Goal: Navigation & Orientation: Find specific page/section

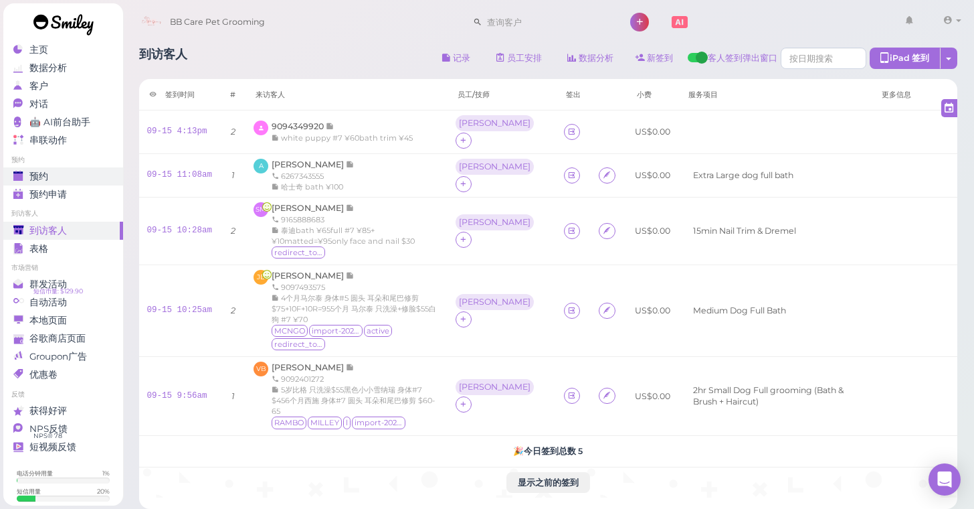
click at [98, 171] on div "预约" at bounding box center [61, 176] width 96 height 11
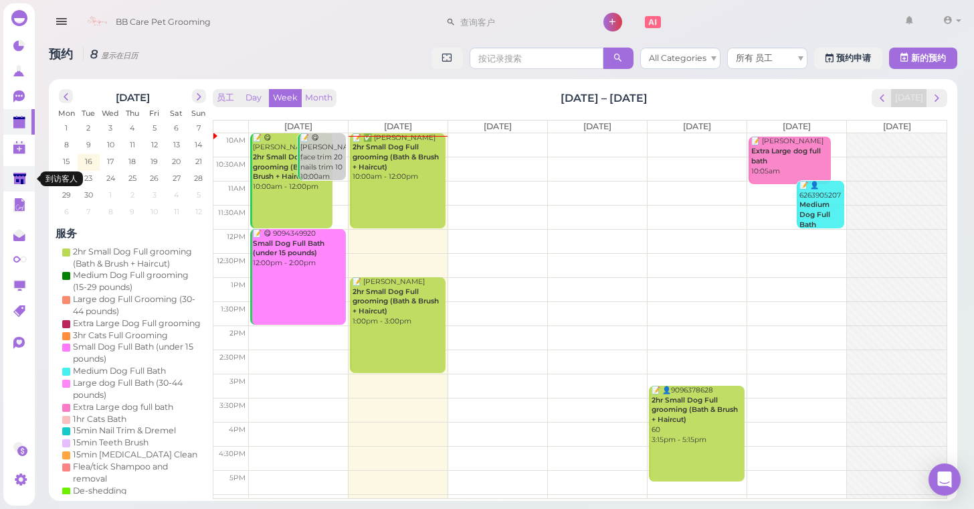
click at [13, 177] on link at bounding box center [18, 178] width 31 height 25
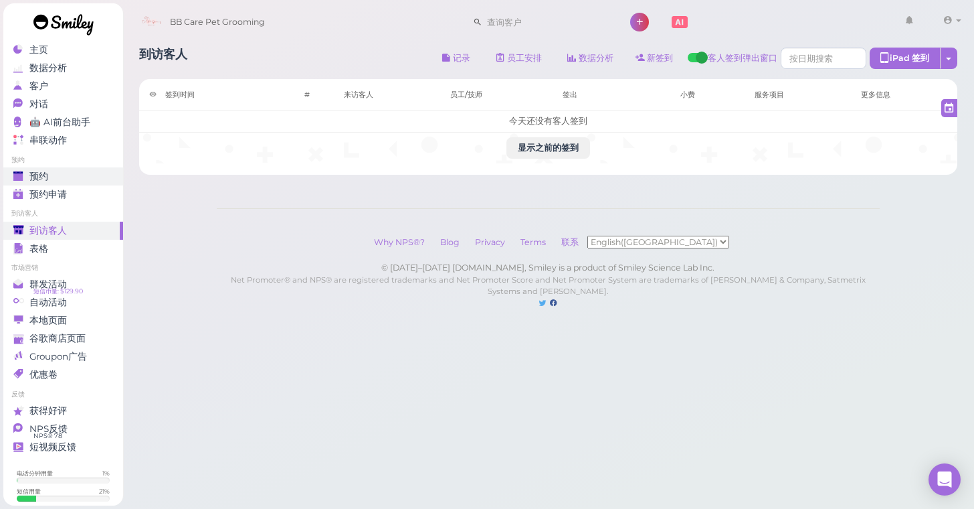
click at [50, 184] on link "预约" at bounding box center [63, 176] width 120 height 18
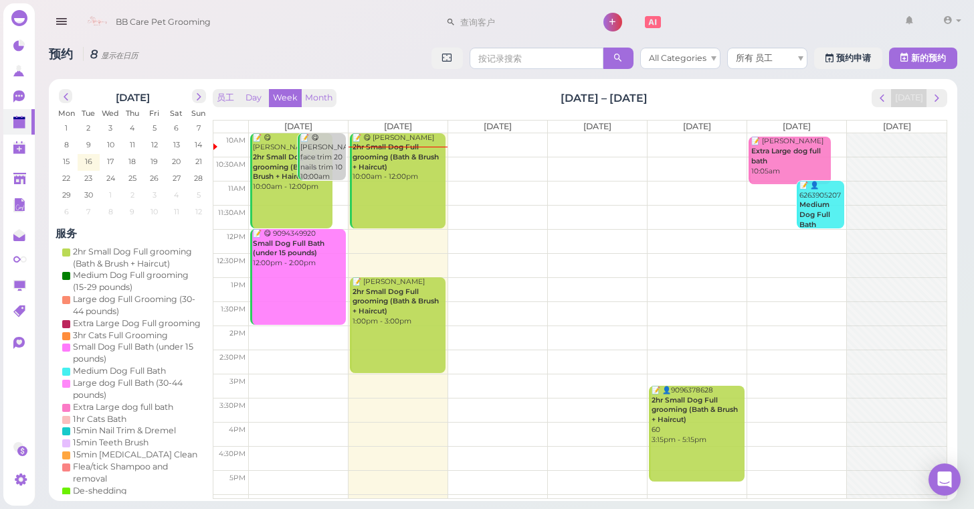
drag, startPoint x: 430, startPoint y: 175, endPoint x: 628, endPoint y: 187, distance: 198.5
click at [690, 226] on tbody "10am 10:30am 11am 11:30am 12pm 12:30pm 1pm 1:30pm 2pm 2:30pm 3pm 3:30pm 4pm 4:3…" at bounding box center [581, 325] width 734 height 385
click at [9, 187] on link at bounding box center [18, 178] width 31 height 25
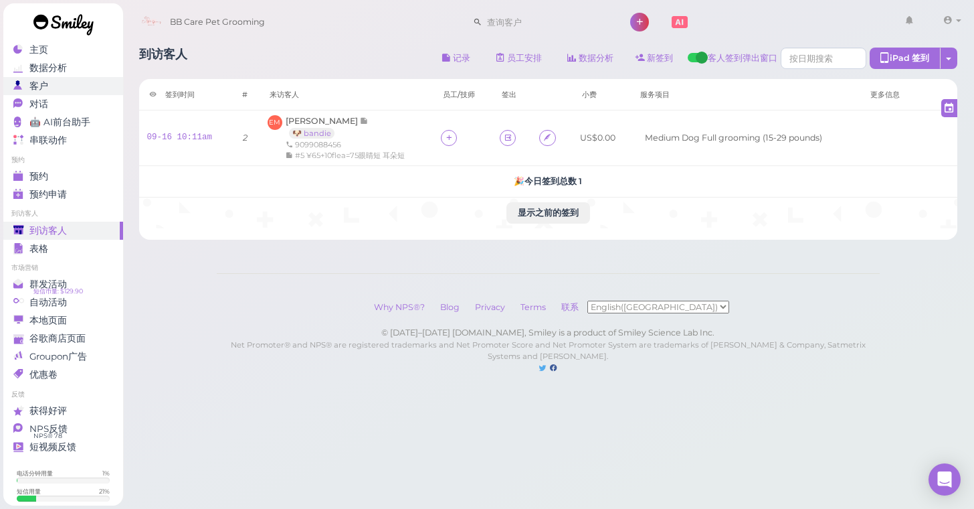
click at [89, 88] on div "客户" at bounding box center [61, 85] width 96 height 11
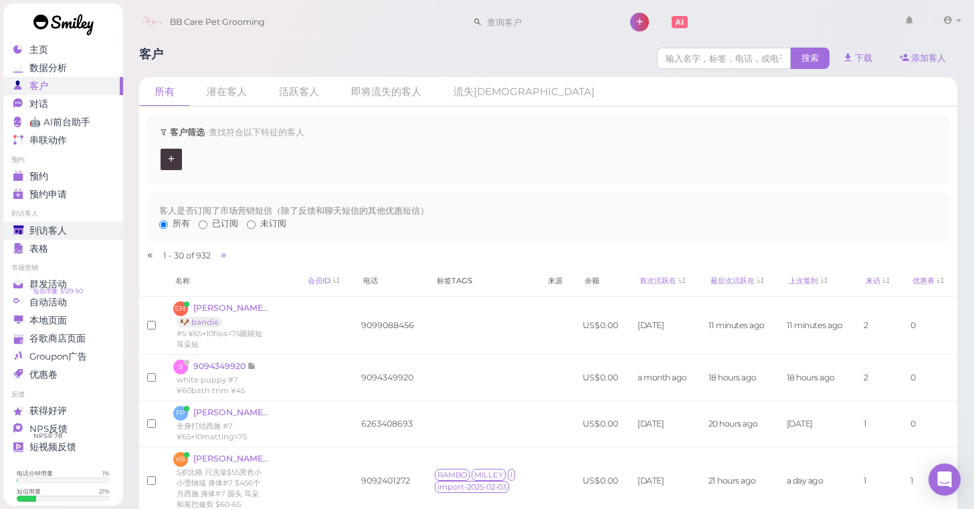
click at [92, 230] on div "到访客人" at bounding box center [61, 230] width 96 height 11
